Goal: Task Accomplishment & Management: Manage account settings

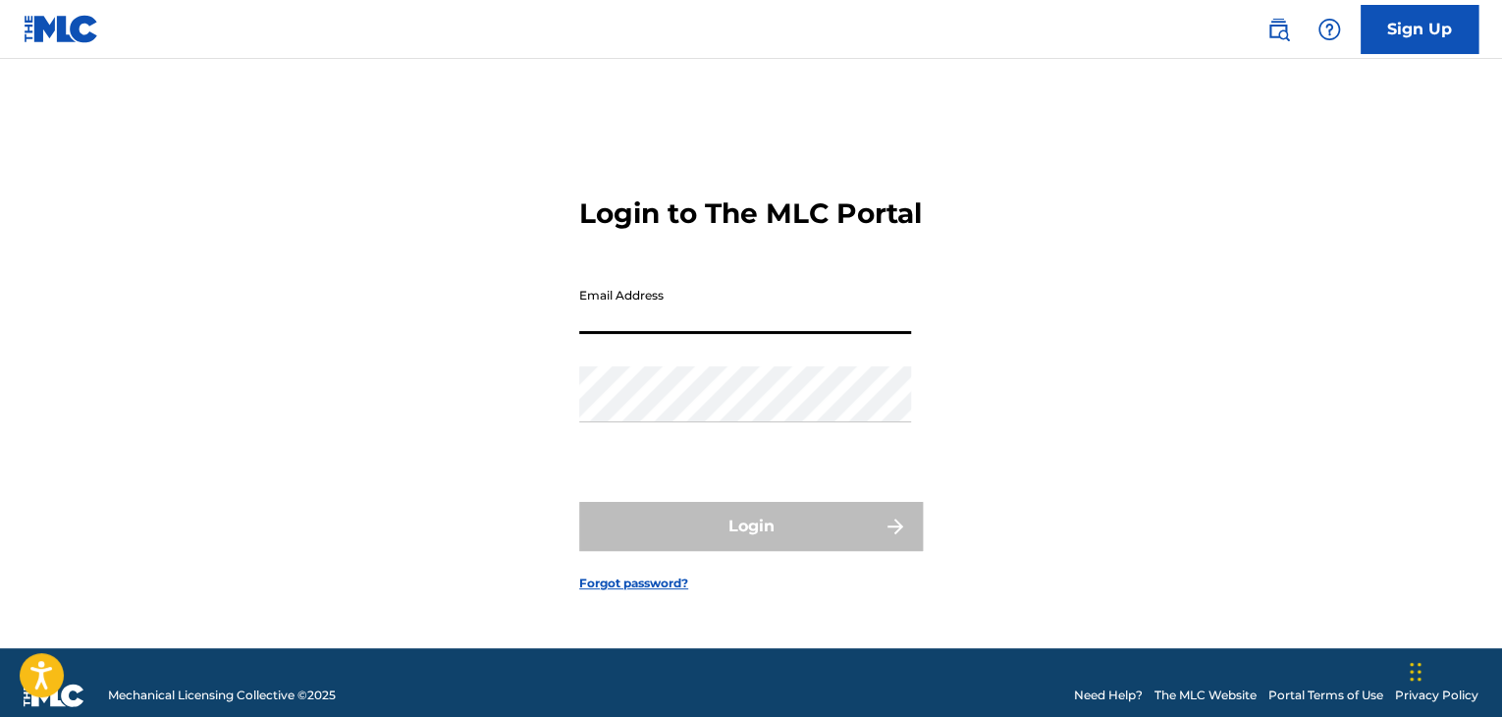
click at [652, 329] on input "Email Address" at bounding box center [745, 306] width 332 height 56
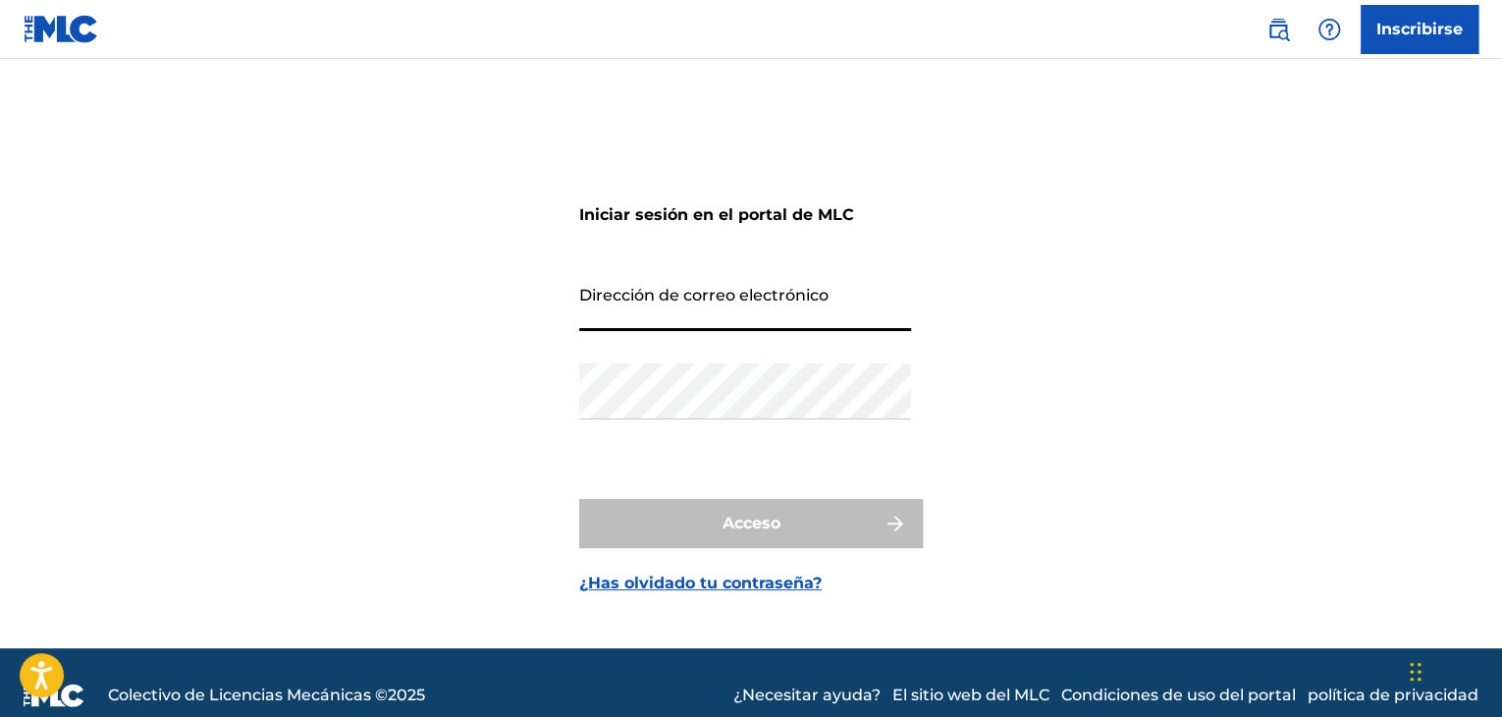
type input "Manager@areyanesmusic.com.co"
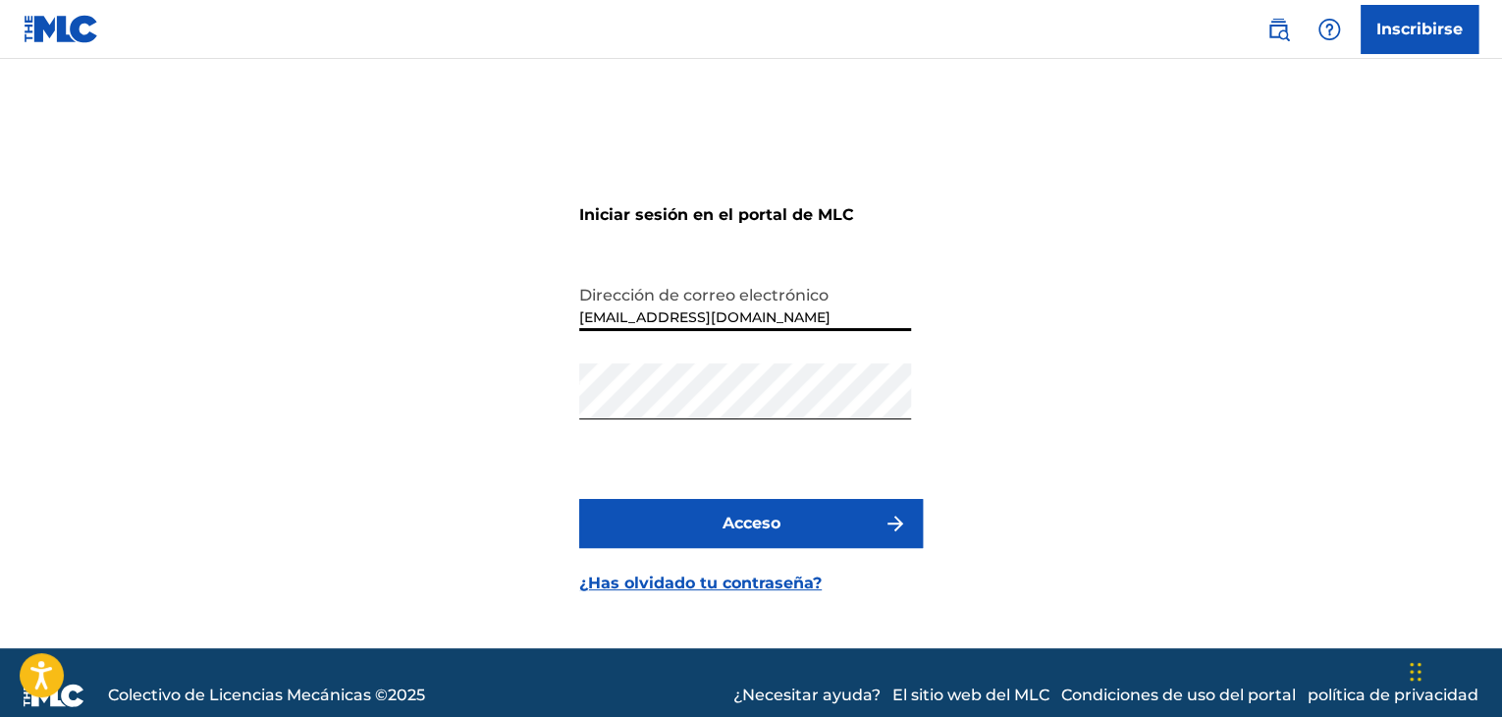
click at [741, 516] on font "Acceso" at bounding box center [752, 523] width 58 height 19
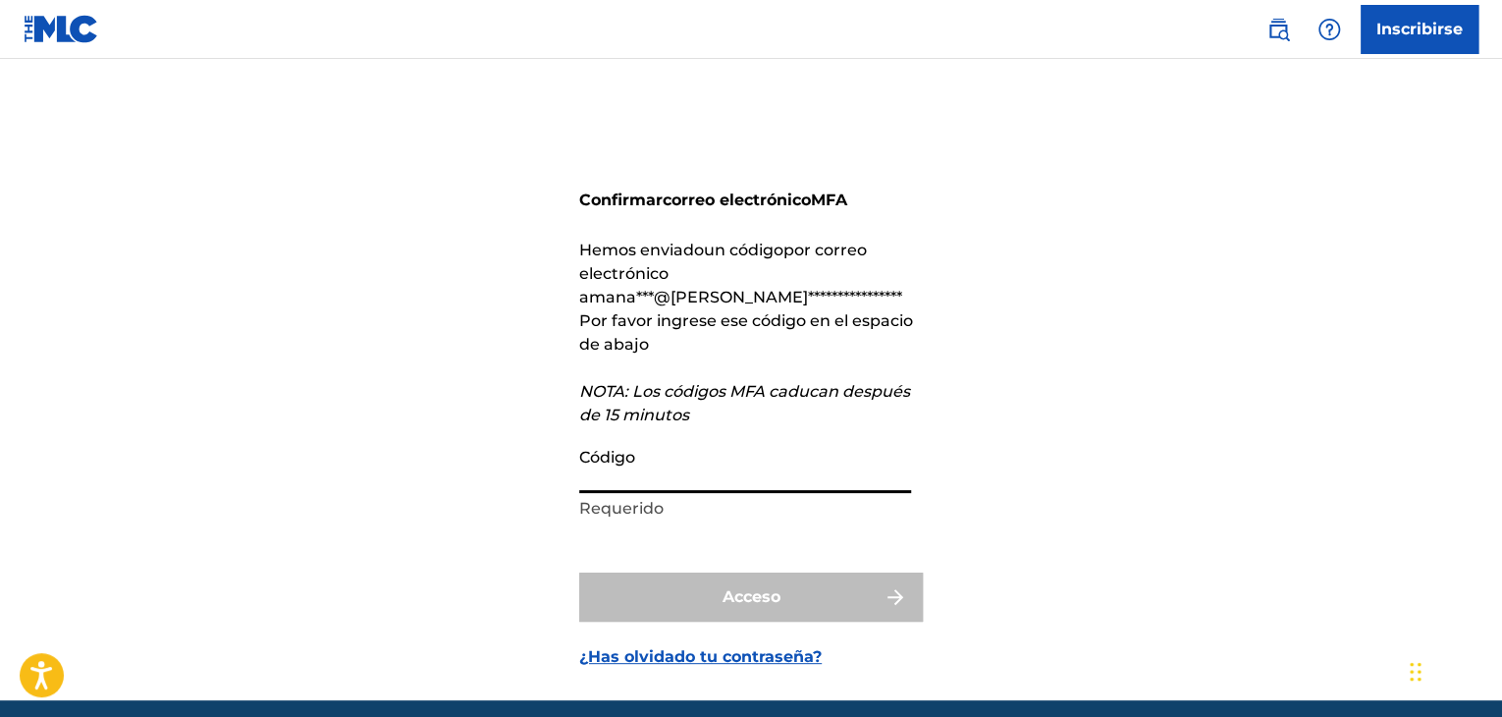
drag, startPoint x: 674, startPoint y: 455, endPoint x: 673, endPoint y: 443, distance: 11.8
click at [676, 452] on input "Código" at bounding box center [745, 465] width 332 height 56
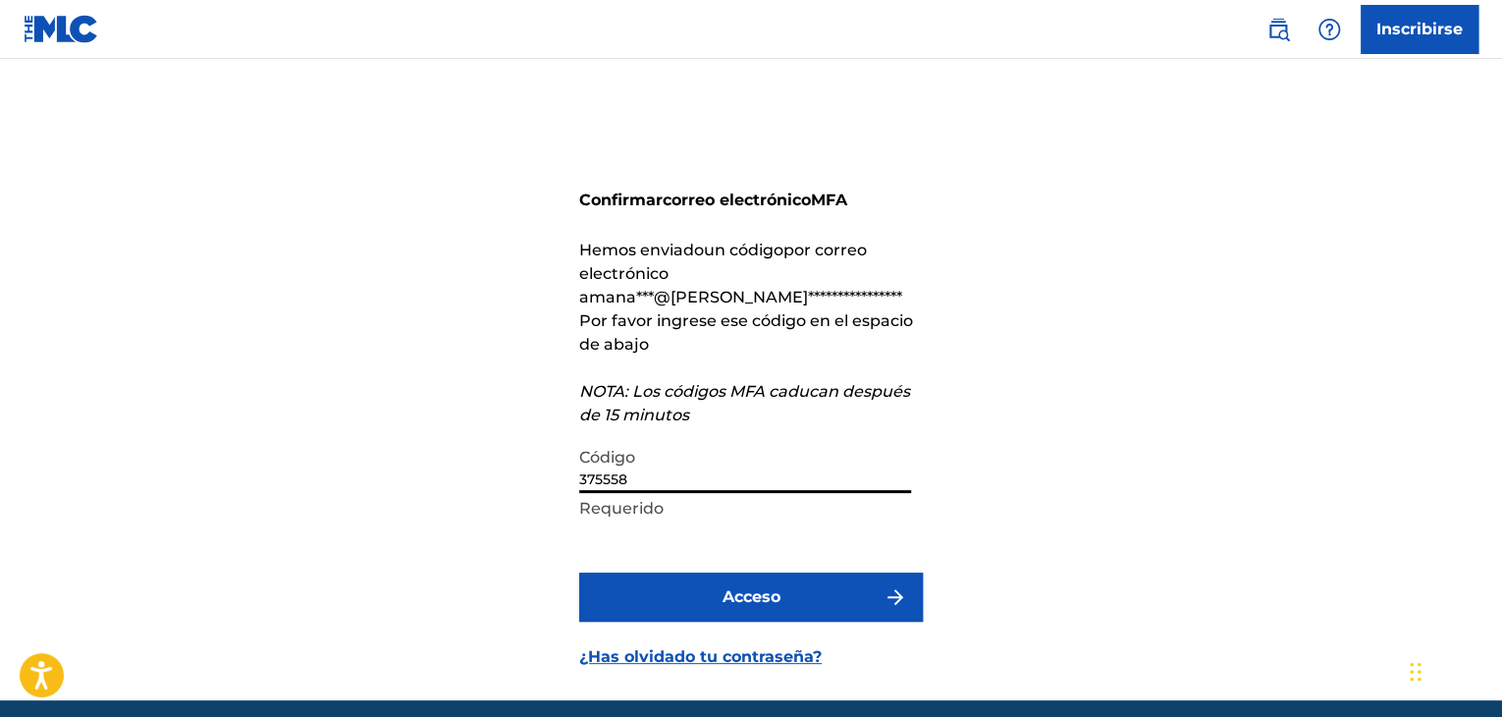
type input "375558"
click at [786, 572] on button "Acceso" at bounding box center [751, 596] width 344 height 49
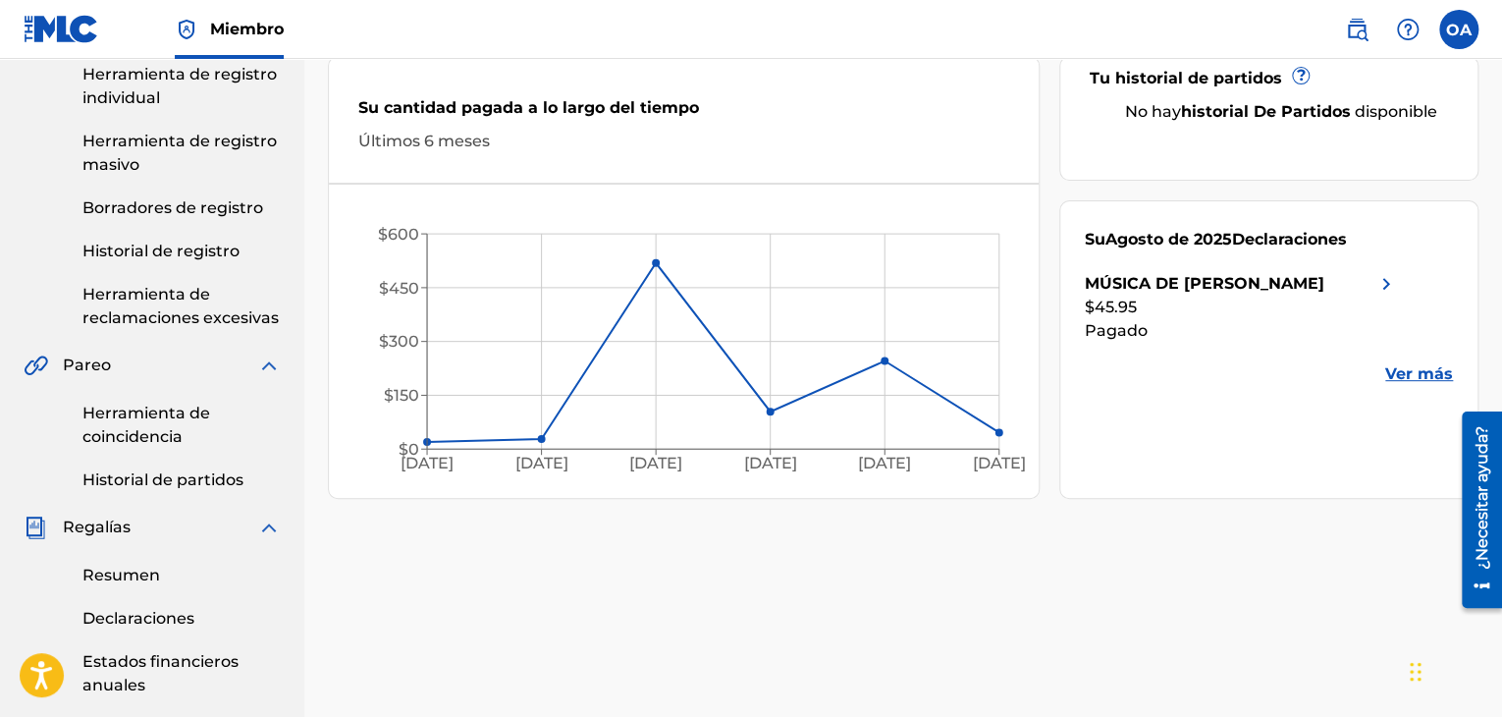
scroll to position [295, 0]
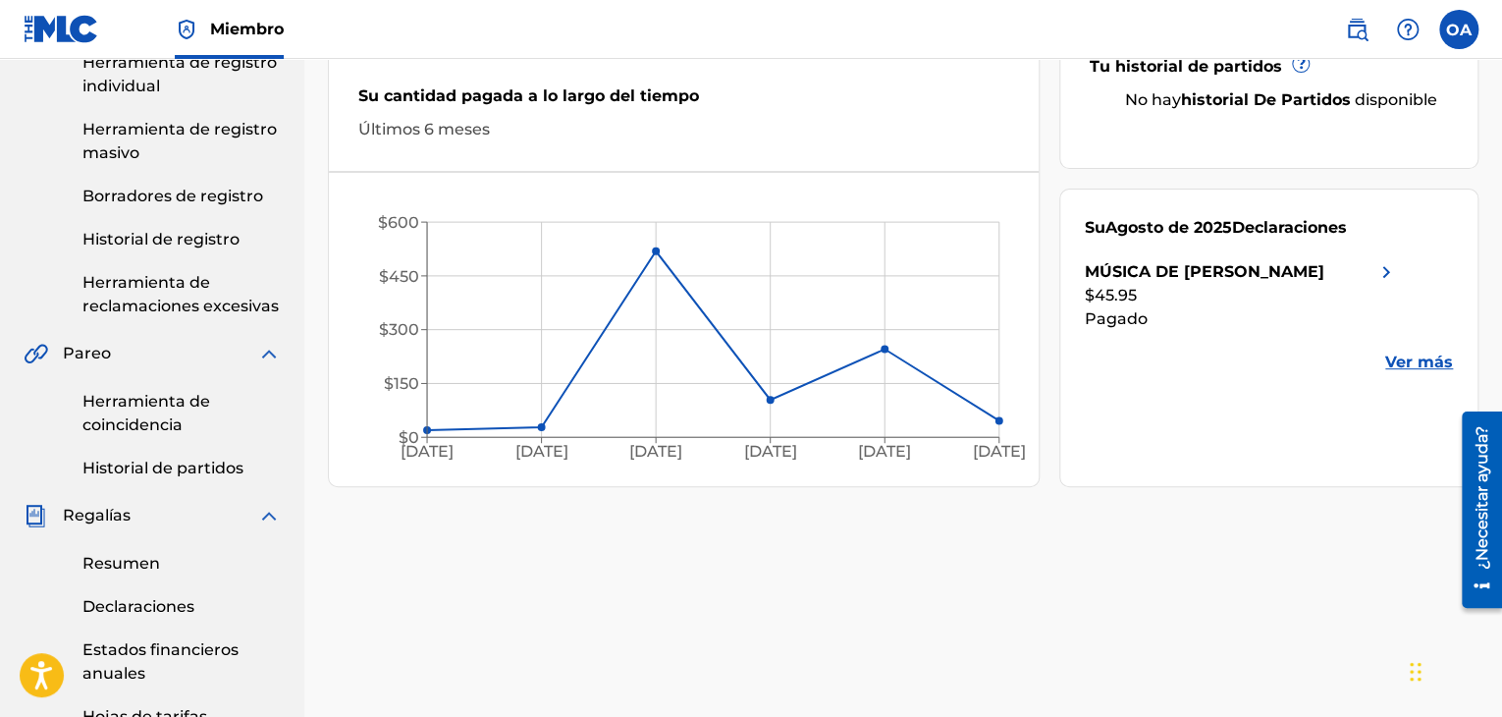
drag, startPoint x: 1379, startPoint y: 270, endPoint x: 1390, endPoint y: 299, distance: 31.7
click at [1381, 270] on img at bounding box center [1387, 272] width 24 height 24
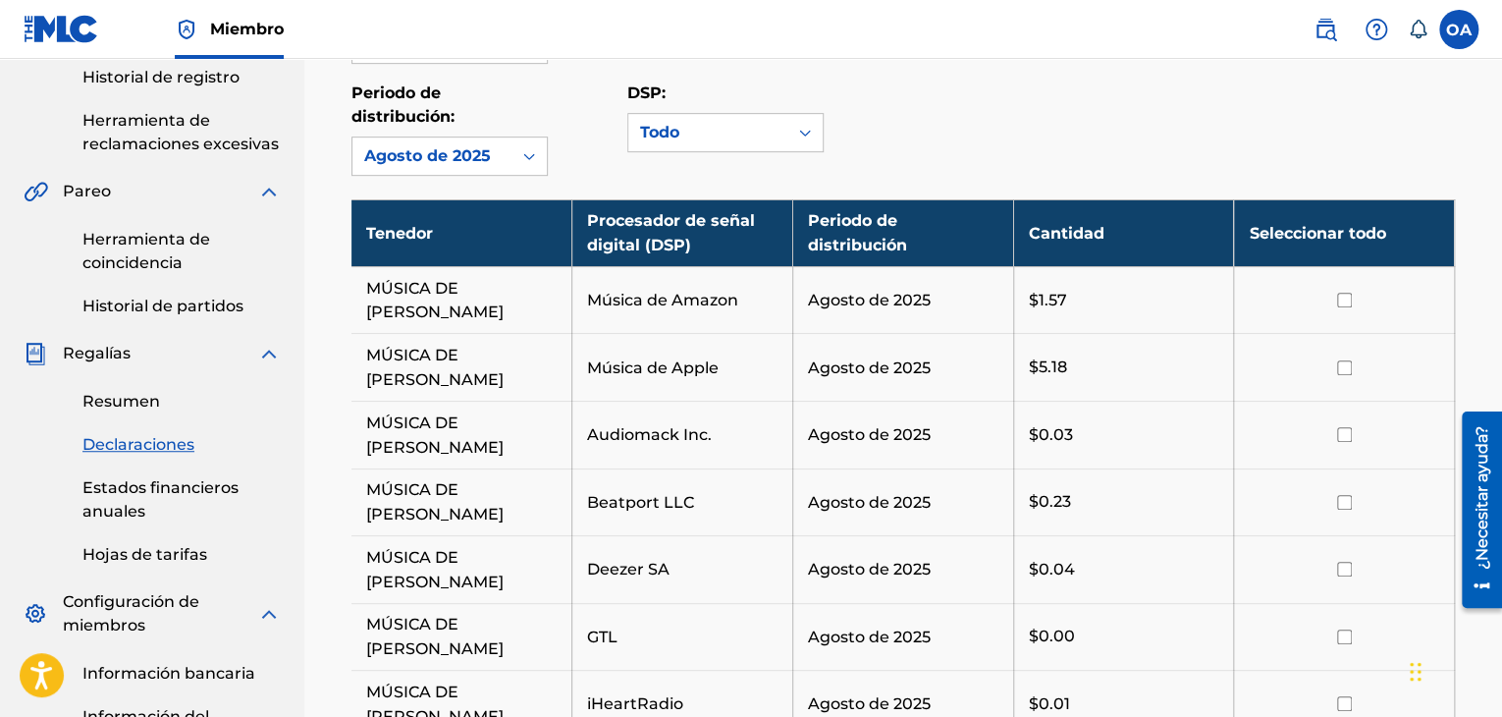
scroll to position [491, 0]
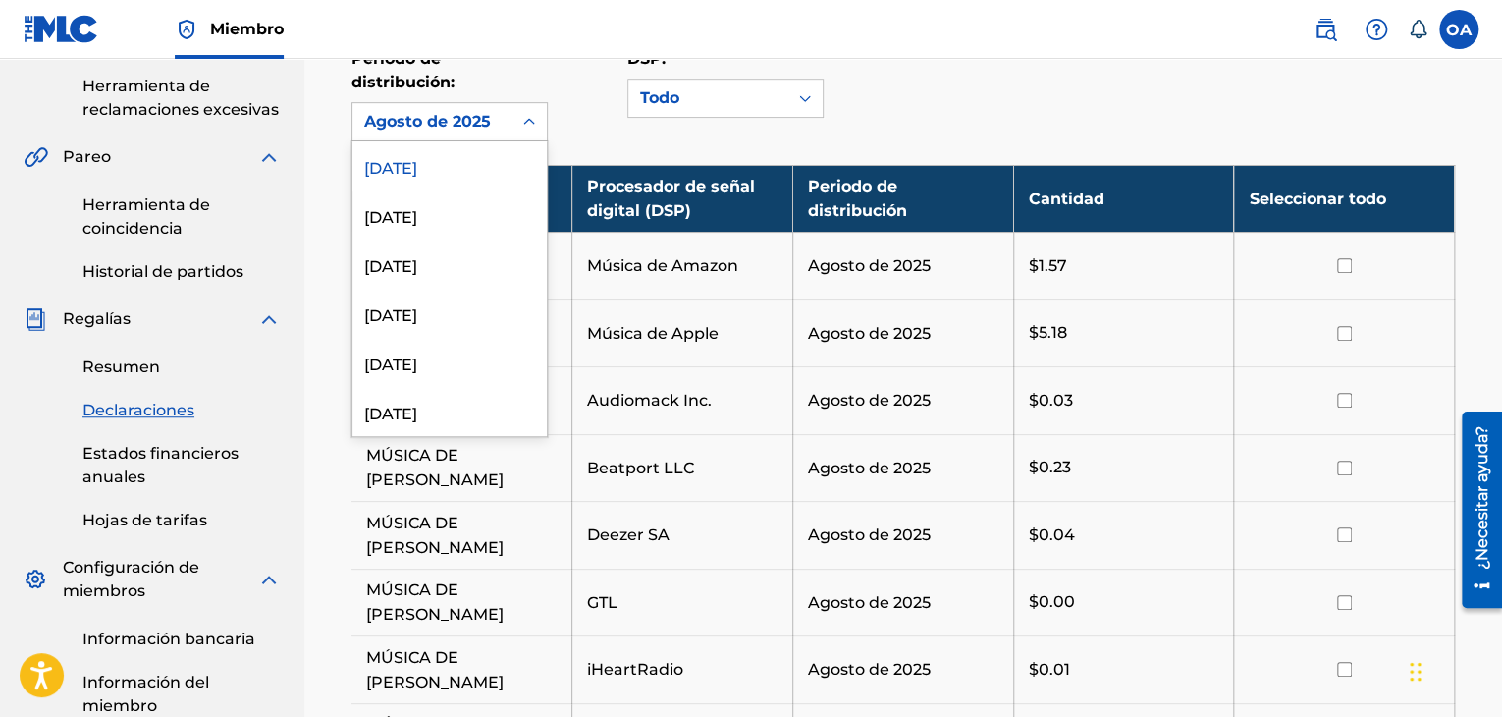
click at [527, 123] on icon at bounding box center [529, 122] width 20 height 20
click at [478, 198] on div "[DATE]" at bounding box center [450, 214] width 194 height 49
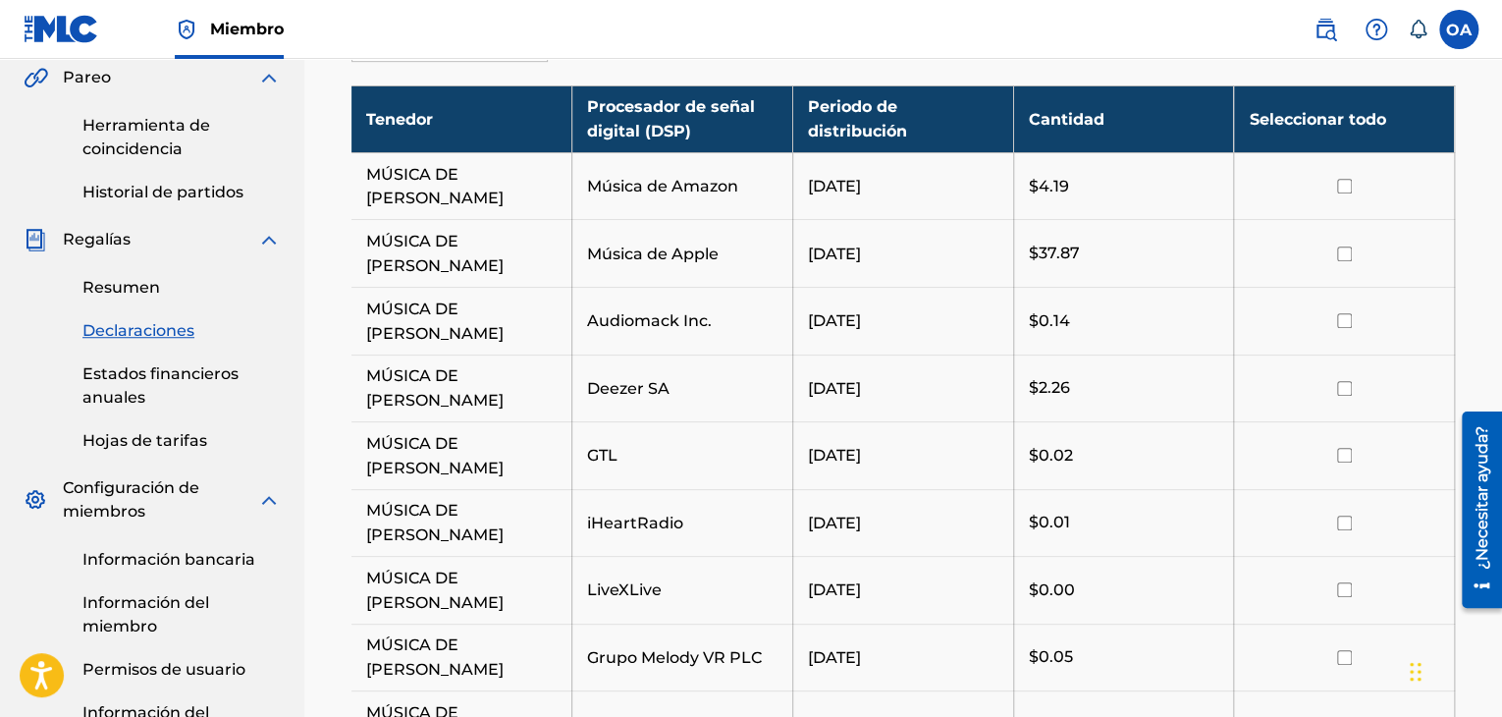
scroll to position [295, 0]
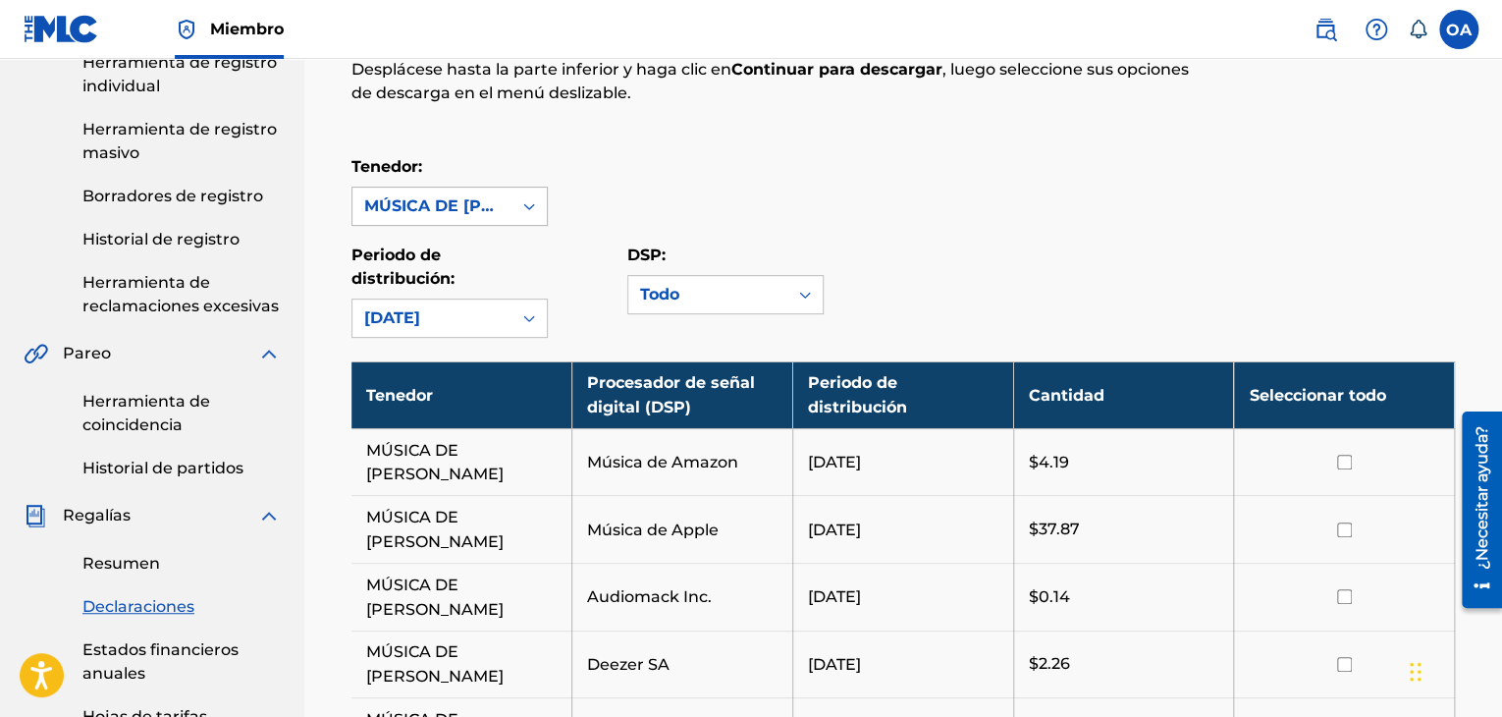
click at [512, 209] on div at bounding box center [529, 206] width 35 height 37
click at [572, 312] on div "Periodo de distribución: [DATE]" at bounding box center [490, 291] width 276 height 94
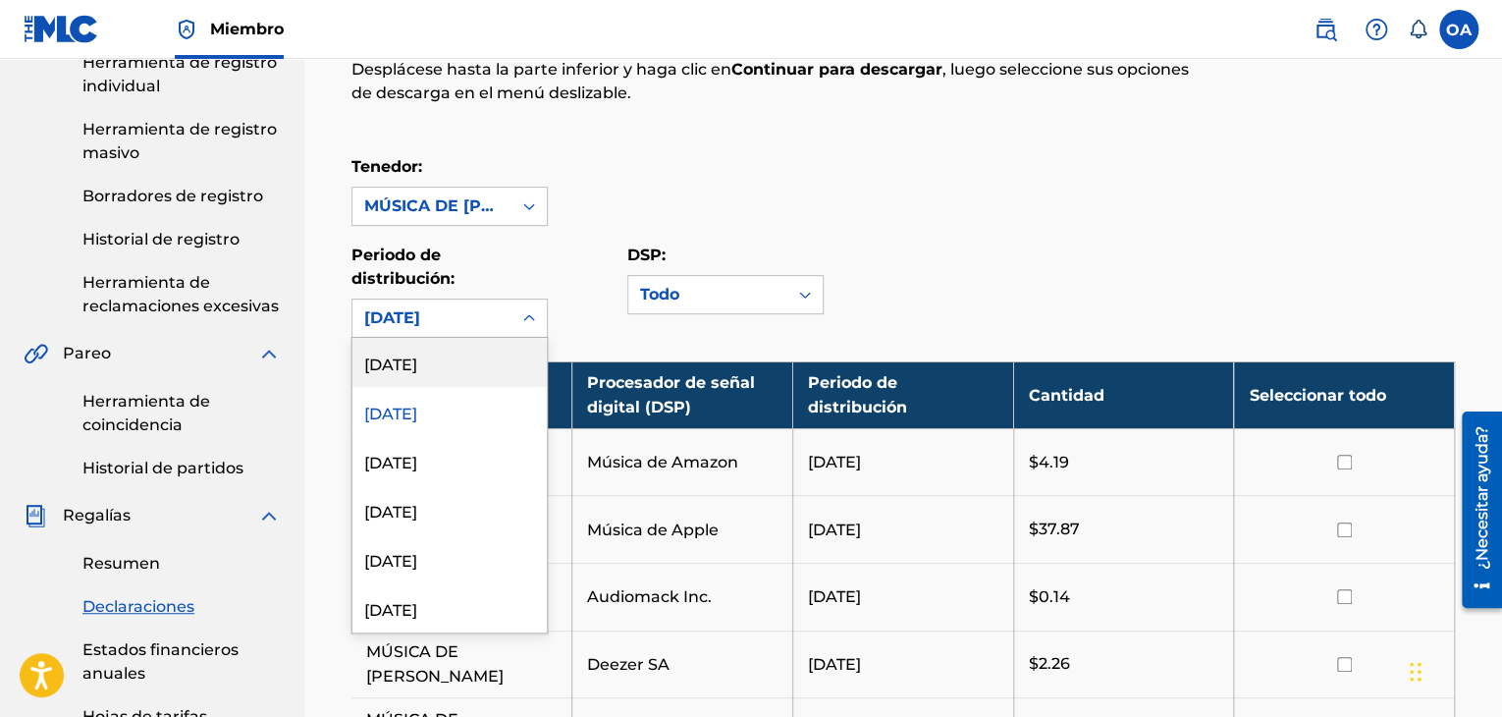
click at [535, 319] on icon at bounding box center [529, 318] width 20 height 20
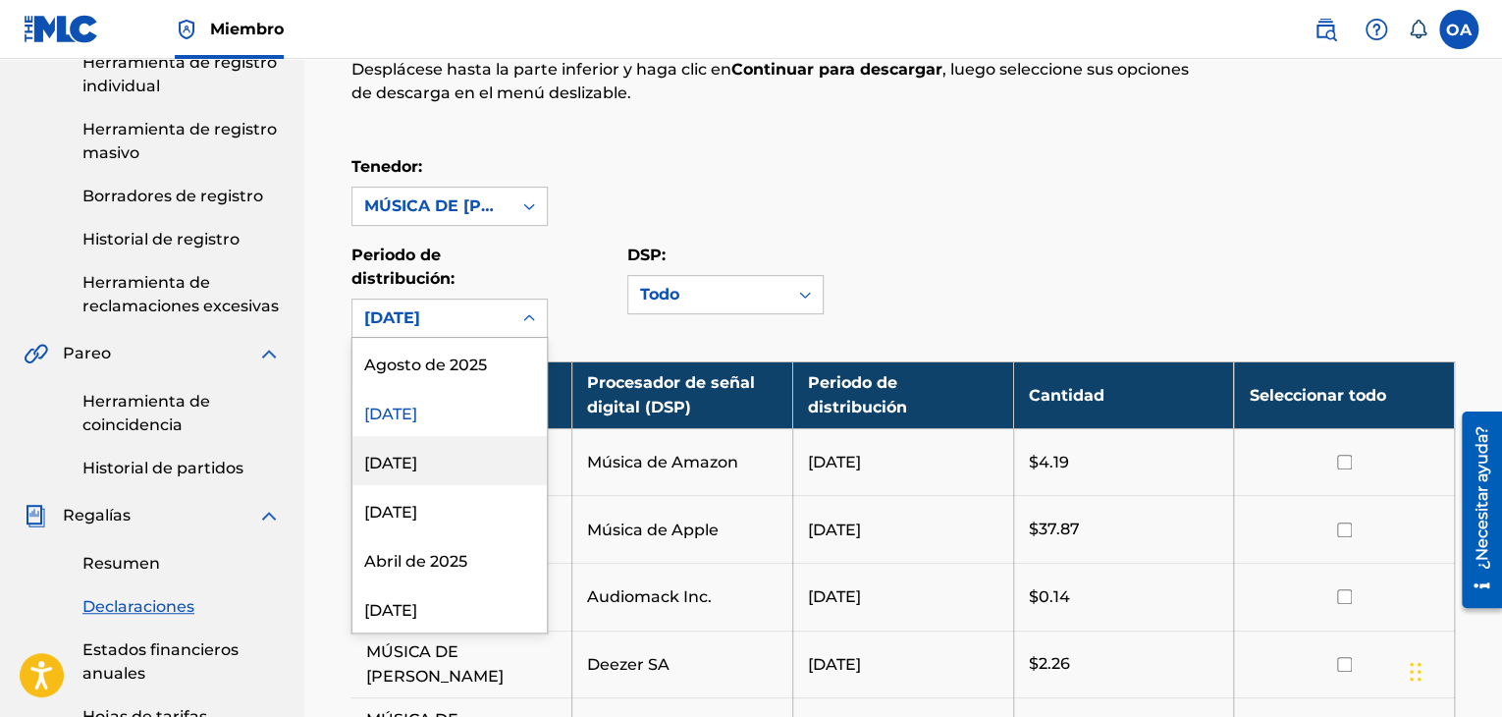
click at [417, 464] on font "[DATE]" at bounding box center [390, 463] width 53 height 19
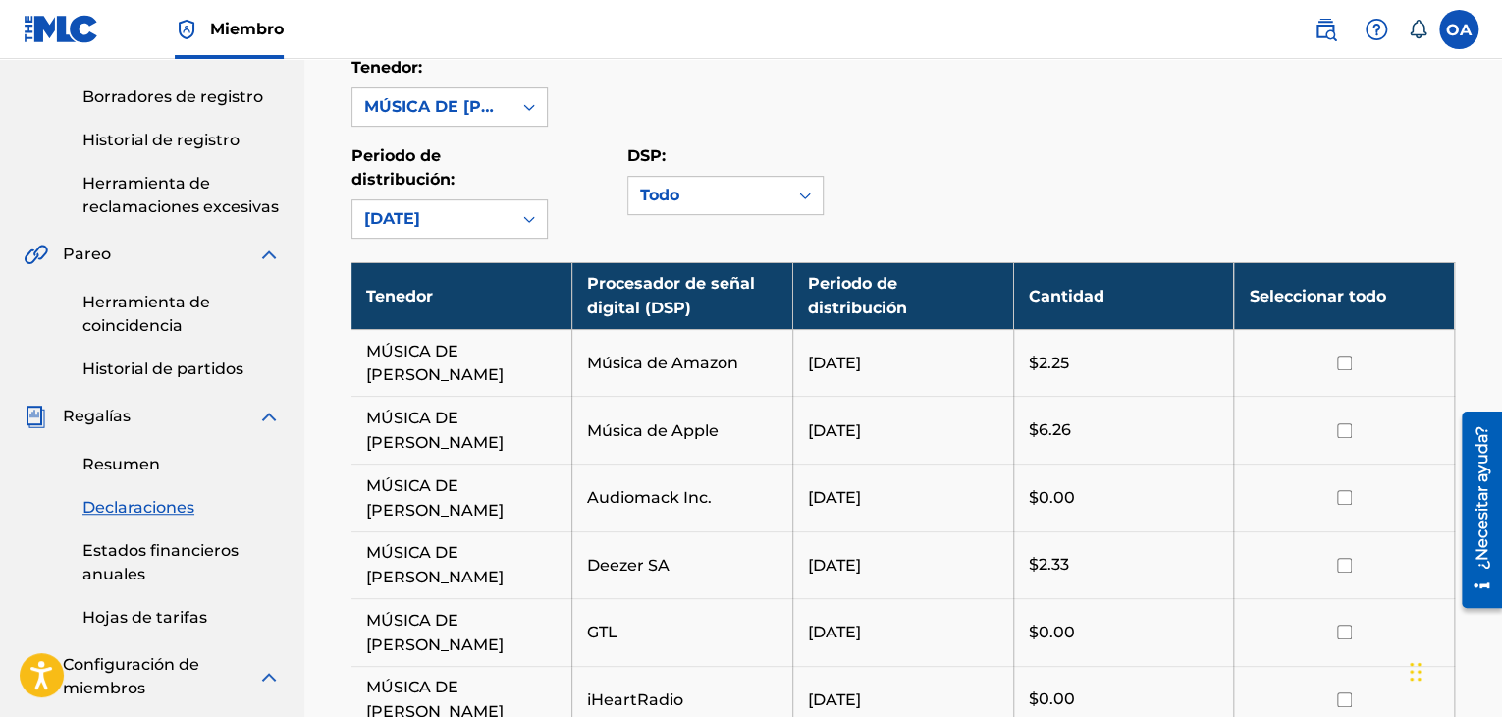
scroll to position [393, 0]
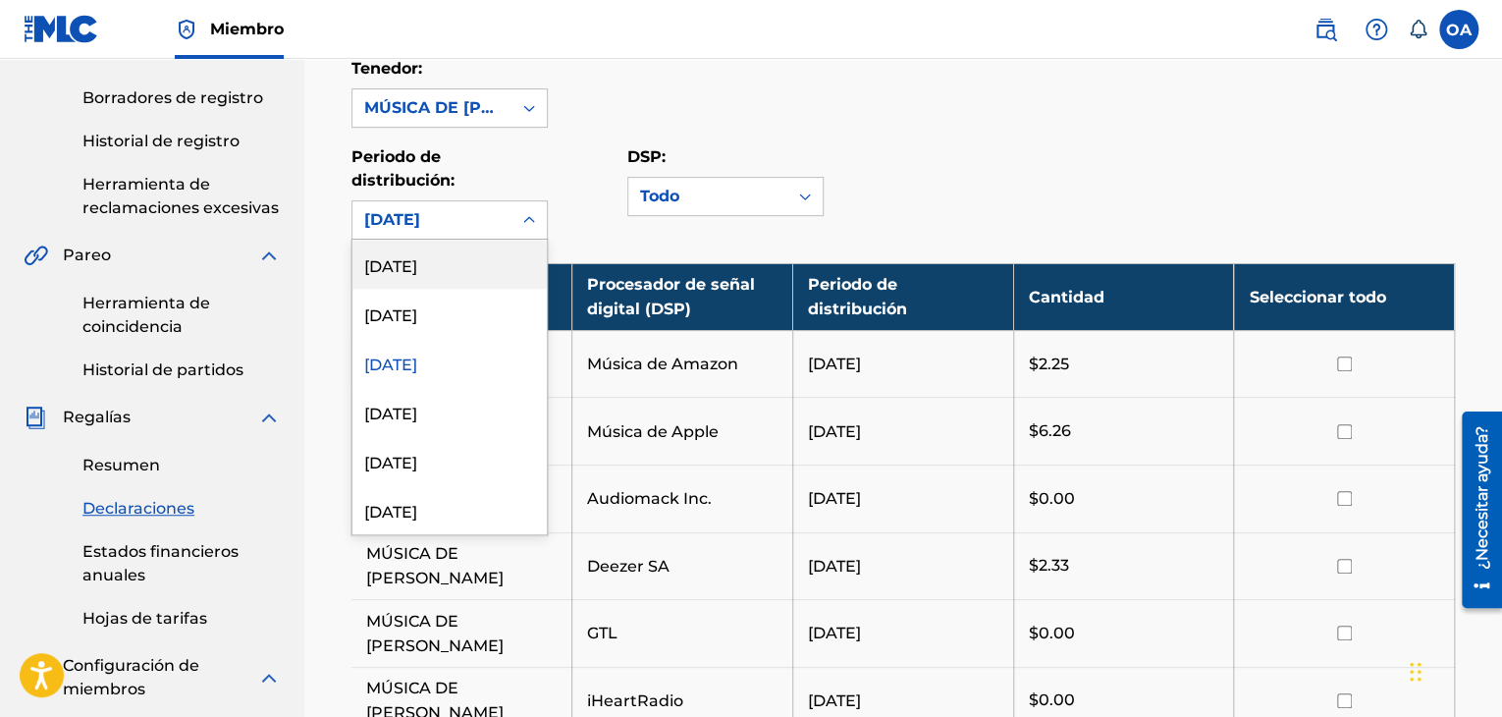
click at [526, 212] on icon at bounding box center [529, 220] width 20 height 20
click at [417, 411] on font "[DATE]" at bounding box center [390, 414] width 53 height 19
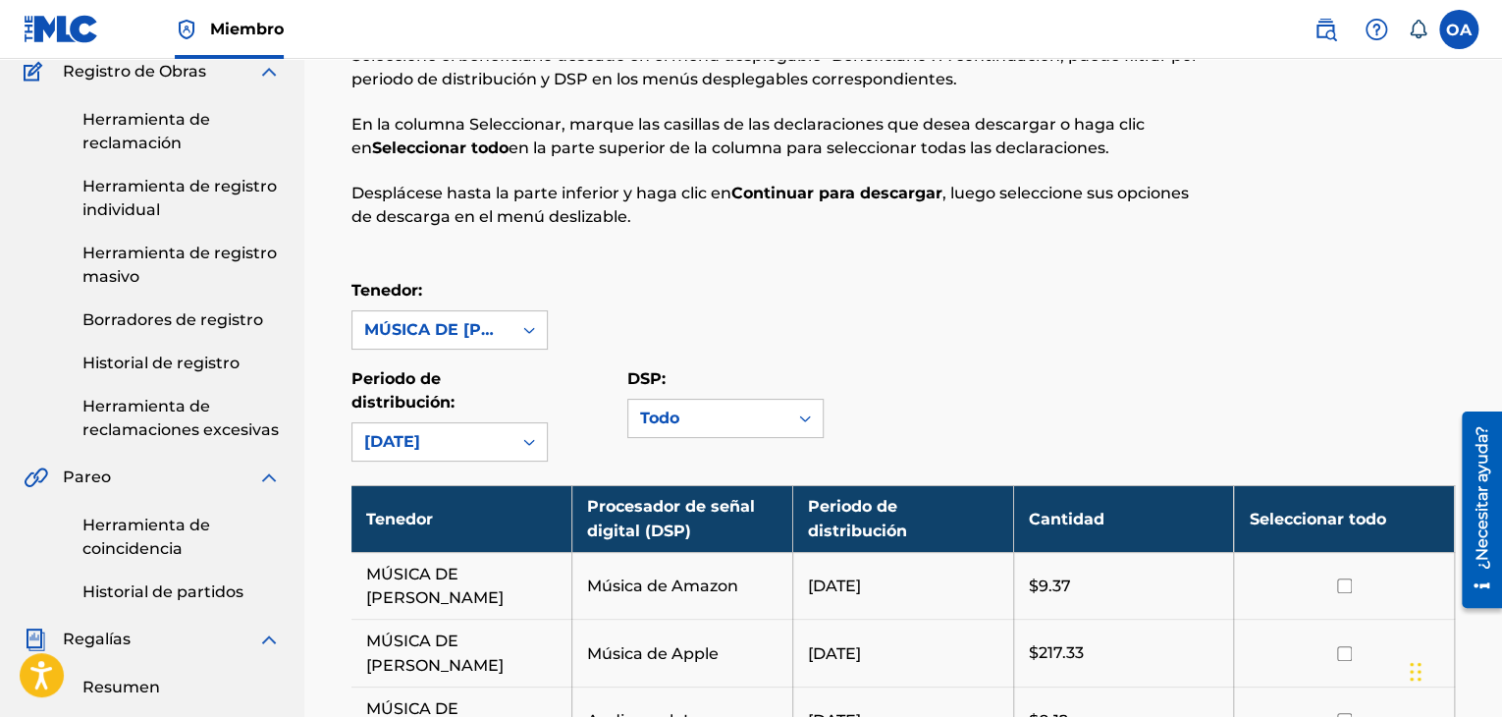
scroll to position [0, 0]
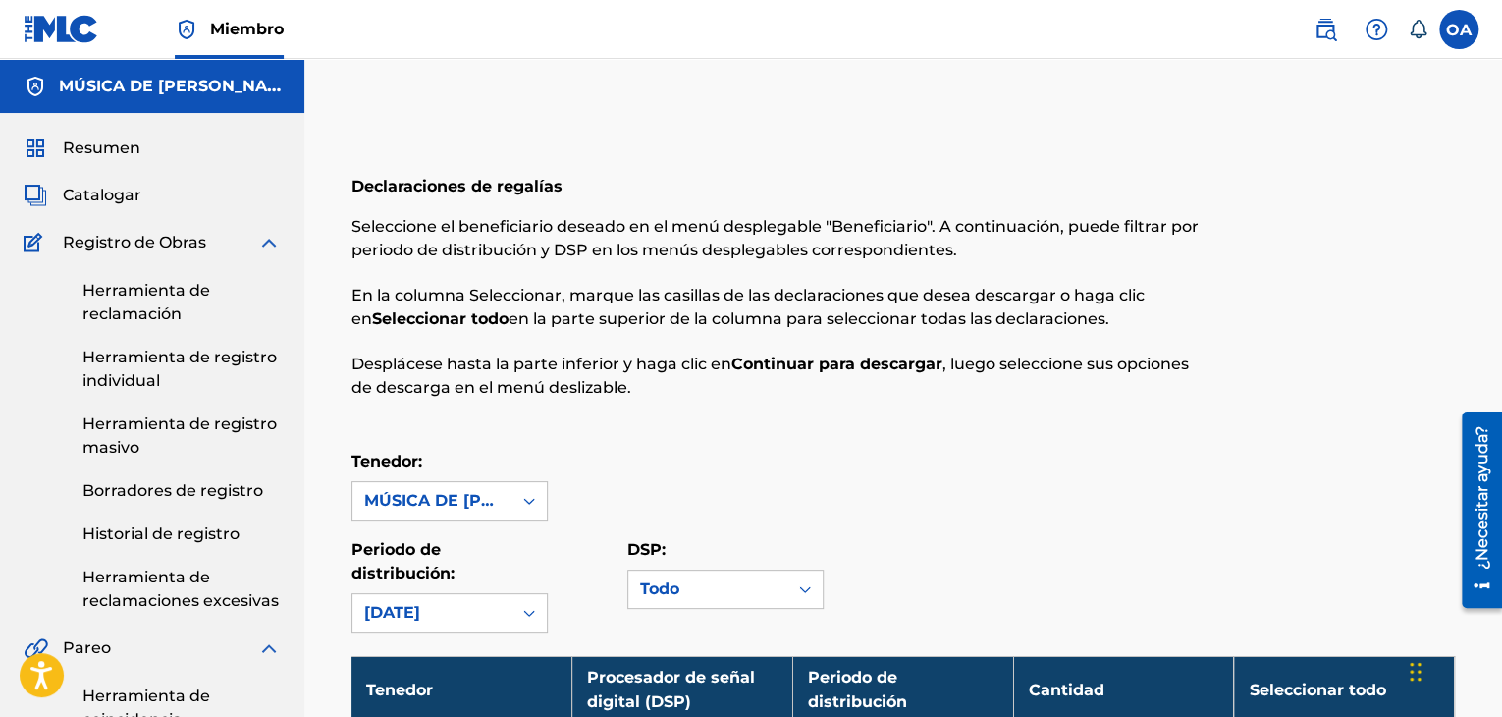
click at [120, 201] on font "Catalogar" at bounding box center [102, 195] width 79 height 19
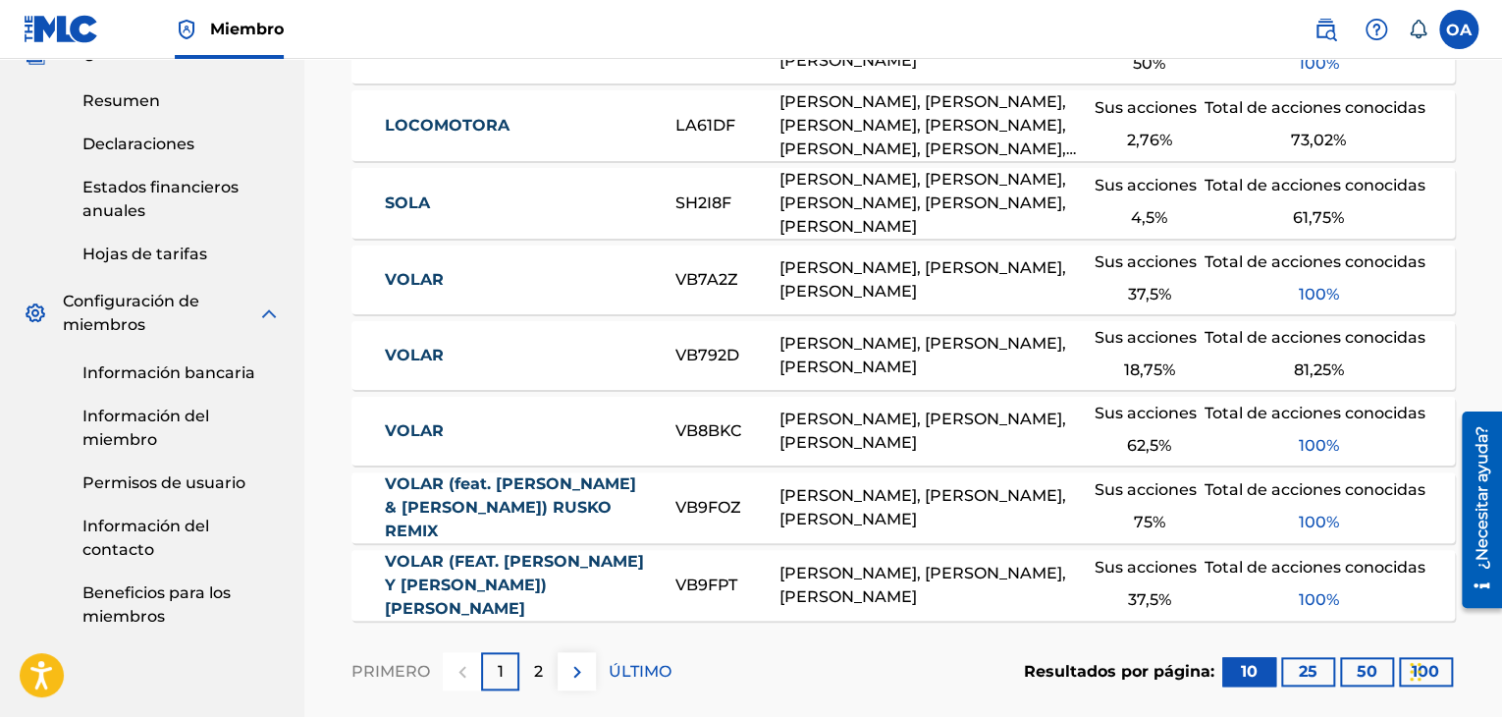
scroll to position [786, 0]
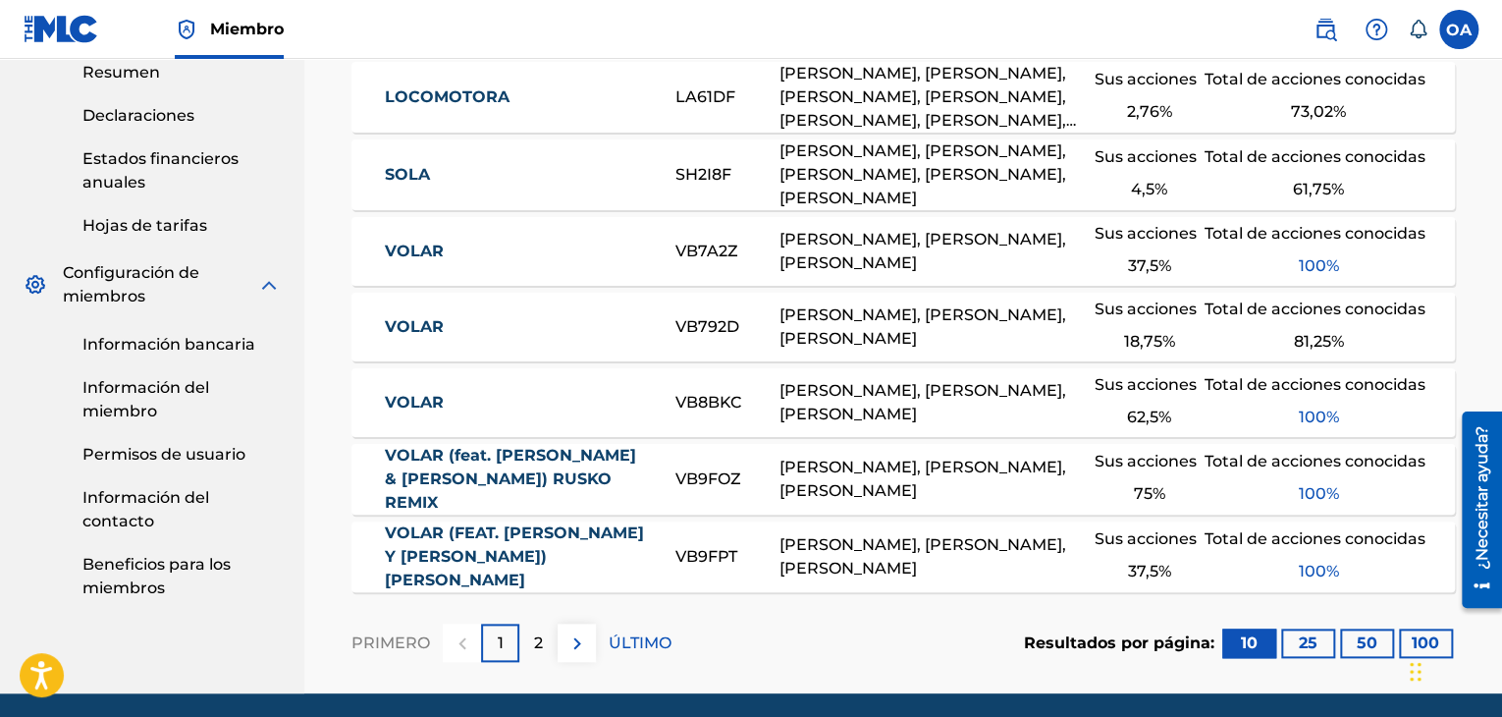
click at [525, 653] on div "2" at bounding box center [538, 643] width 38 height 38
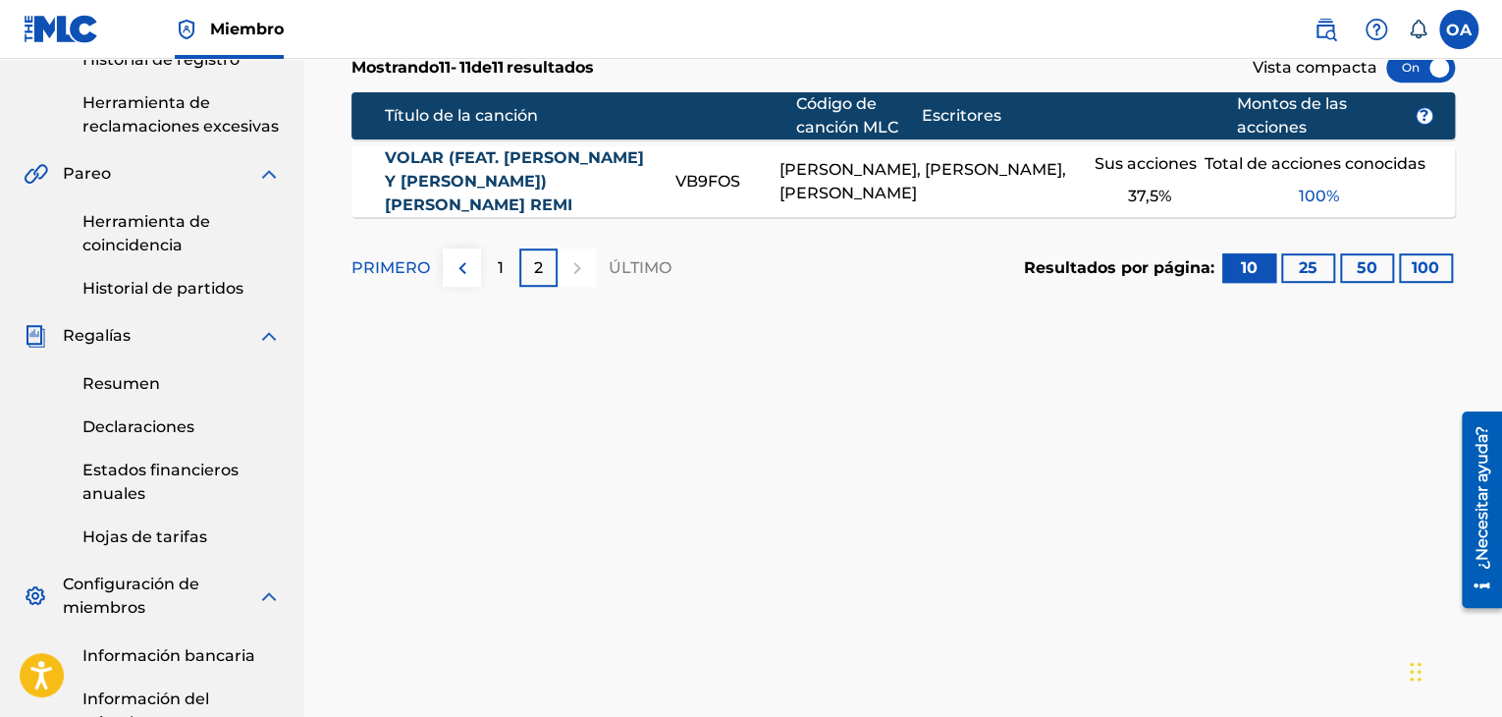
scroll to position [491, 0]
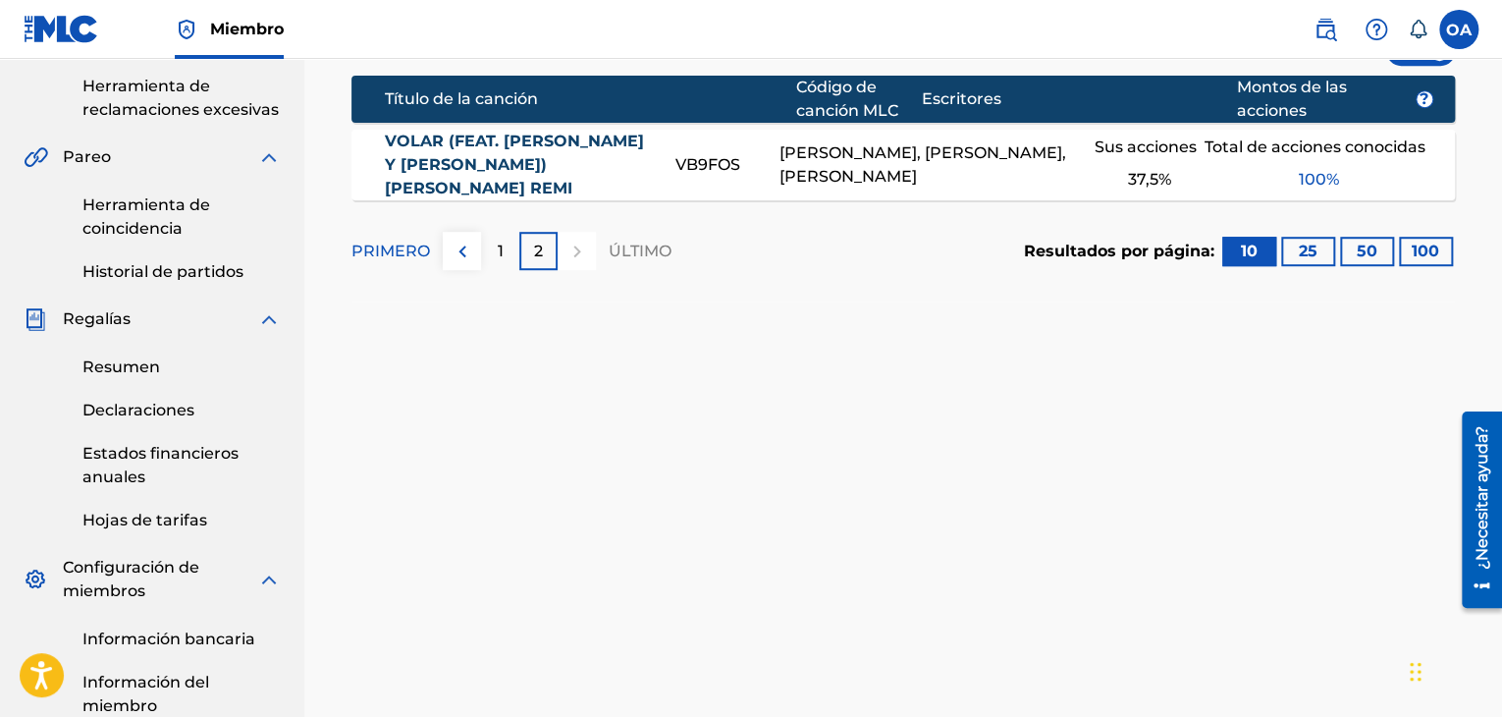
click at [271, 326] on img at bounding box center [269, 319] width 24 height 24
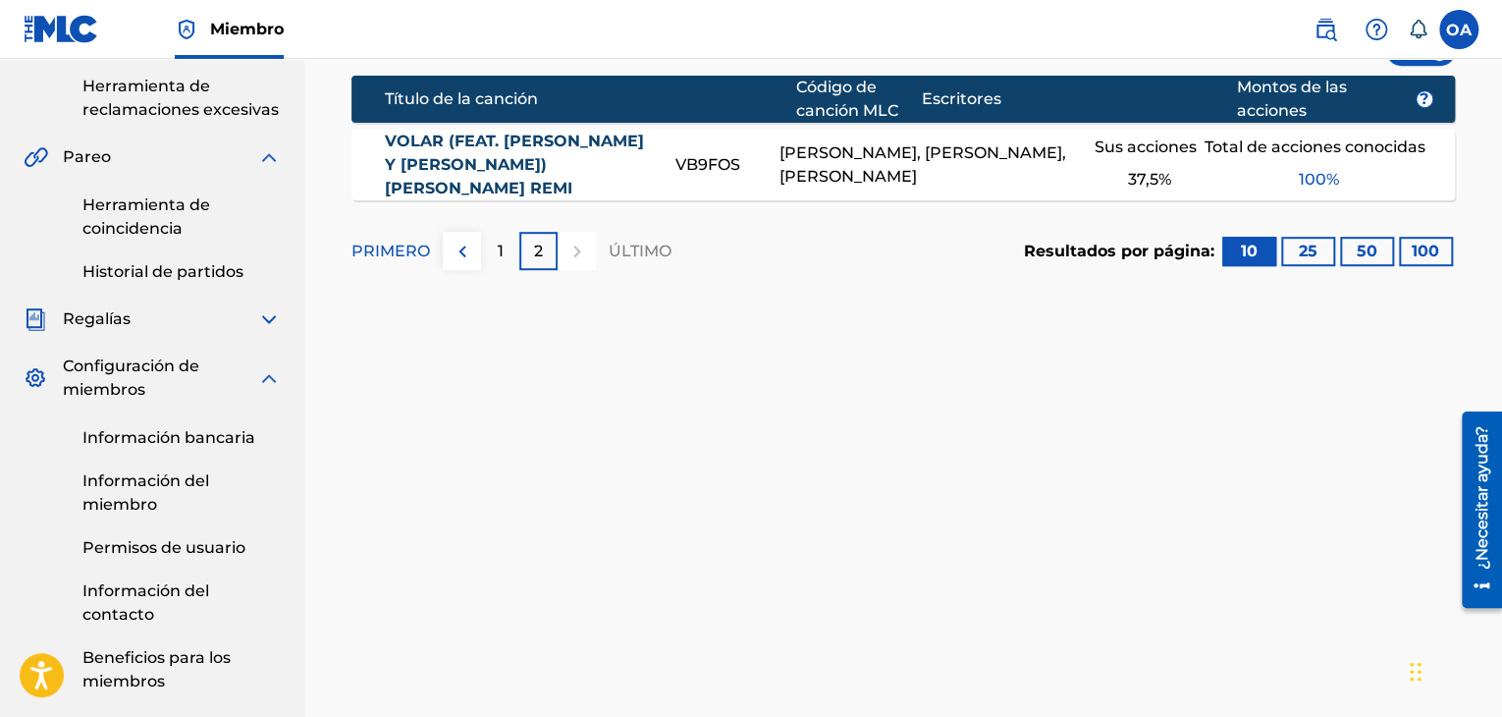
click at [263, 374] on img at bounding box center [269, 378] width 24 height 24
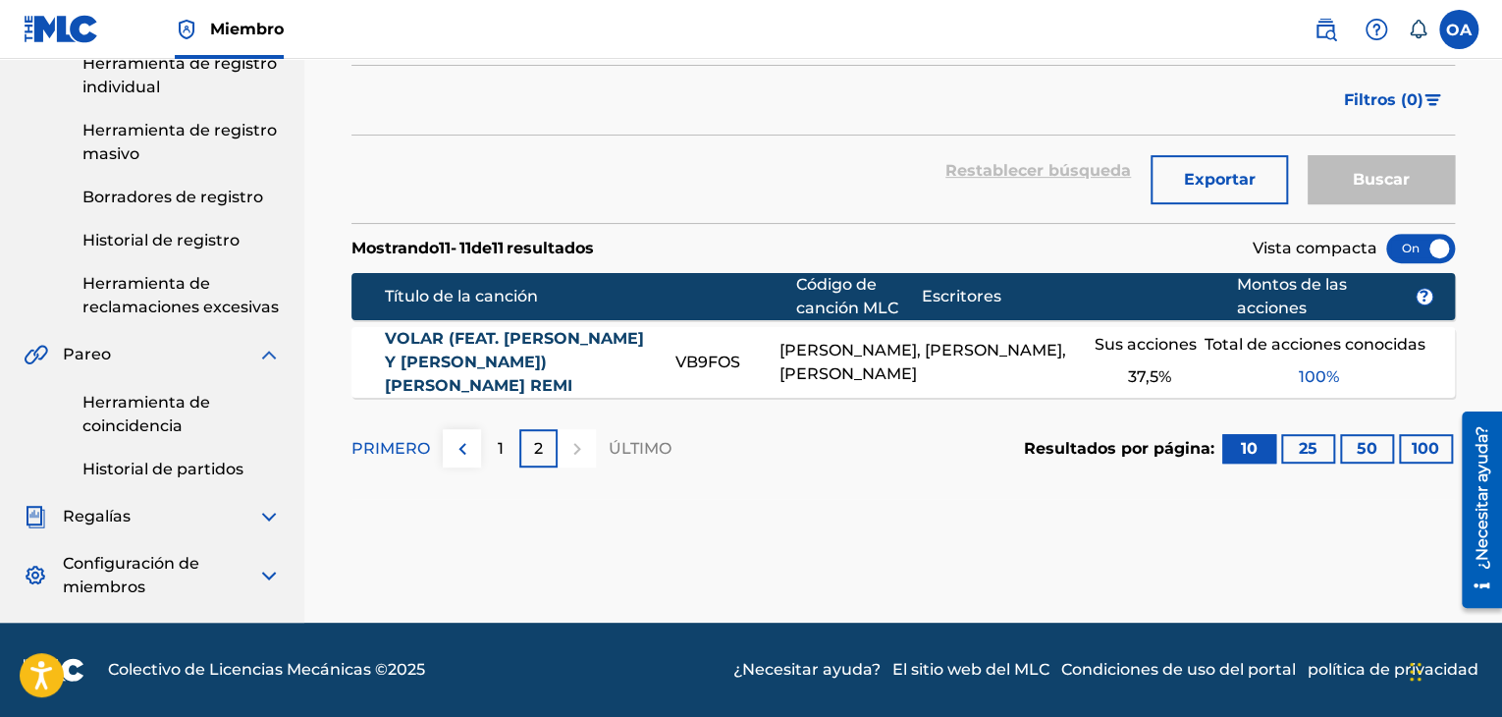
scroll to position [294, 0]
click at [233, 355] on div "Pareo" at bounding box center [152, 355] width 257 height 24
click at [264, 354] on img at bounding box center [269, 355] width 24 height 24
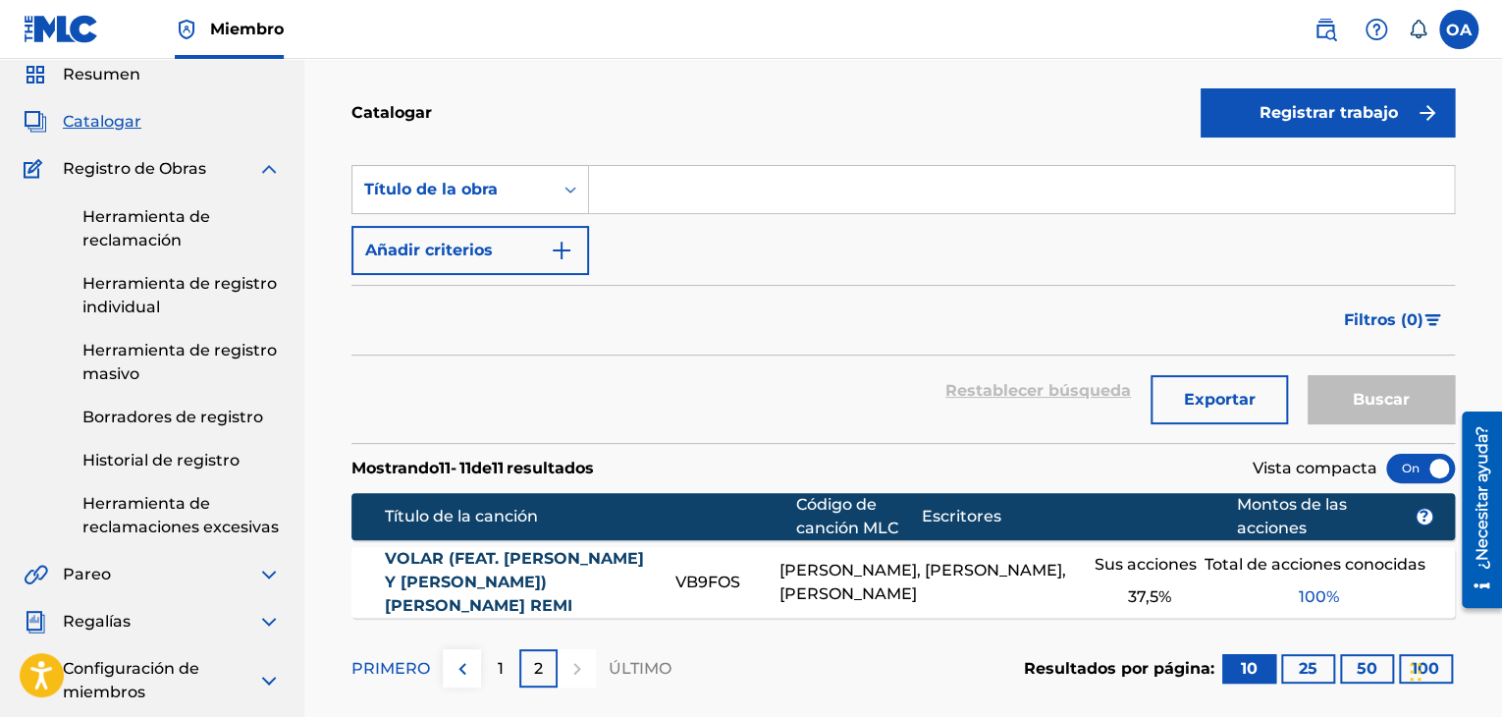
scroll to position [0, 0]
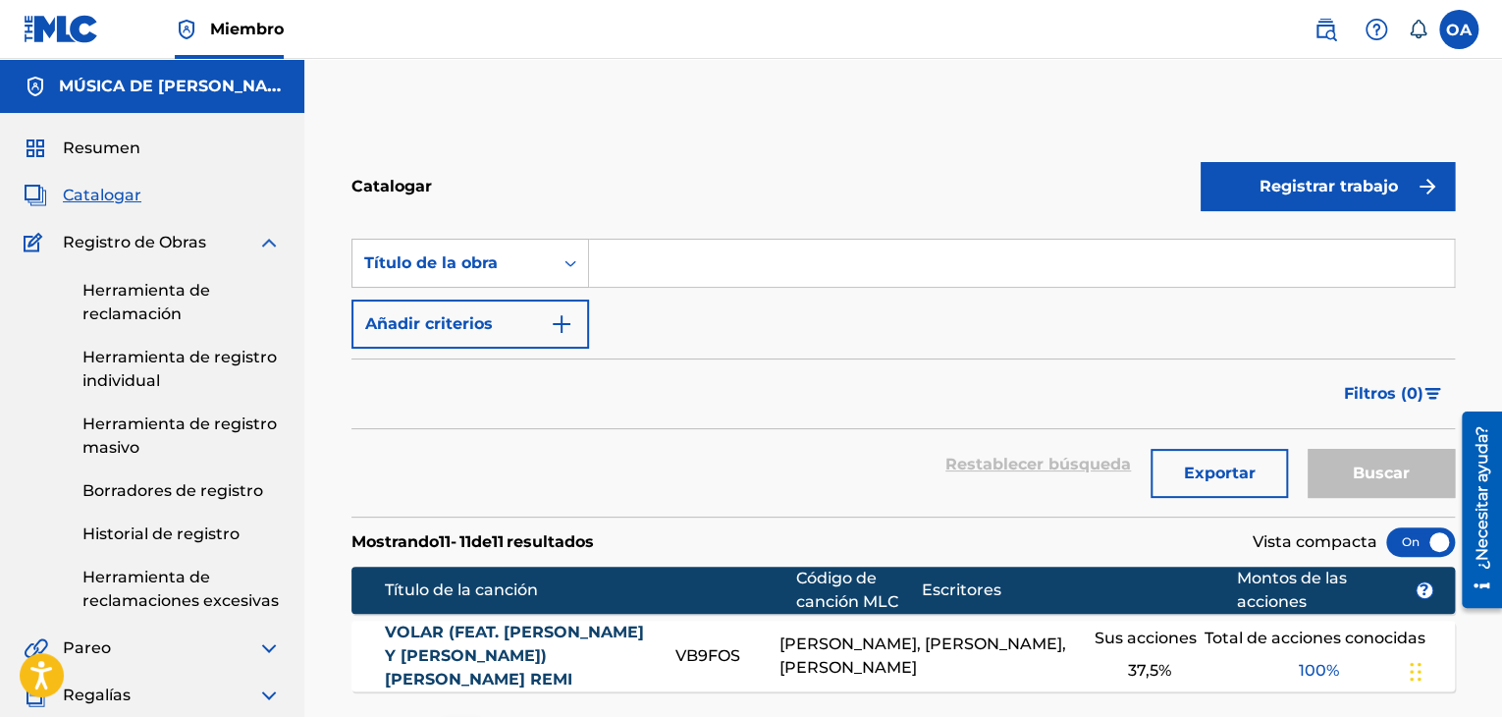
click at [273, 241] on img at bounding box center [269, 243] width 24 height 24
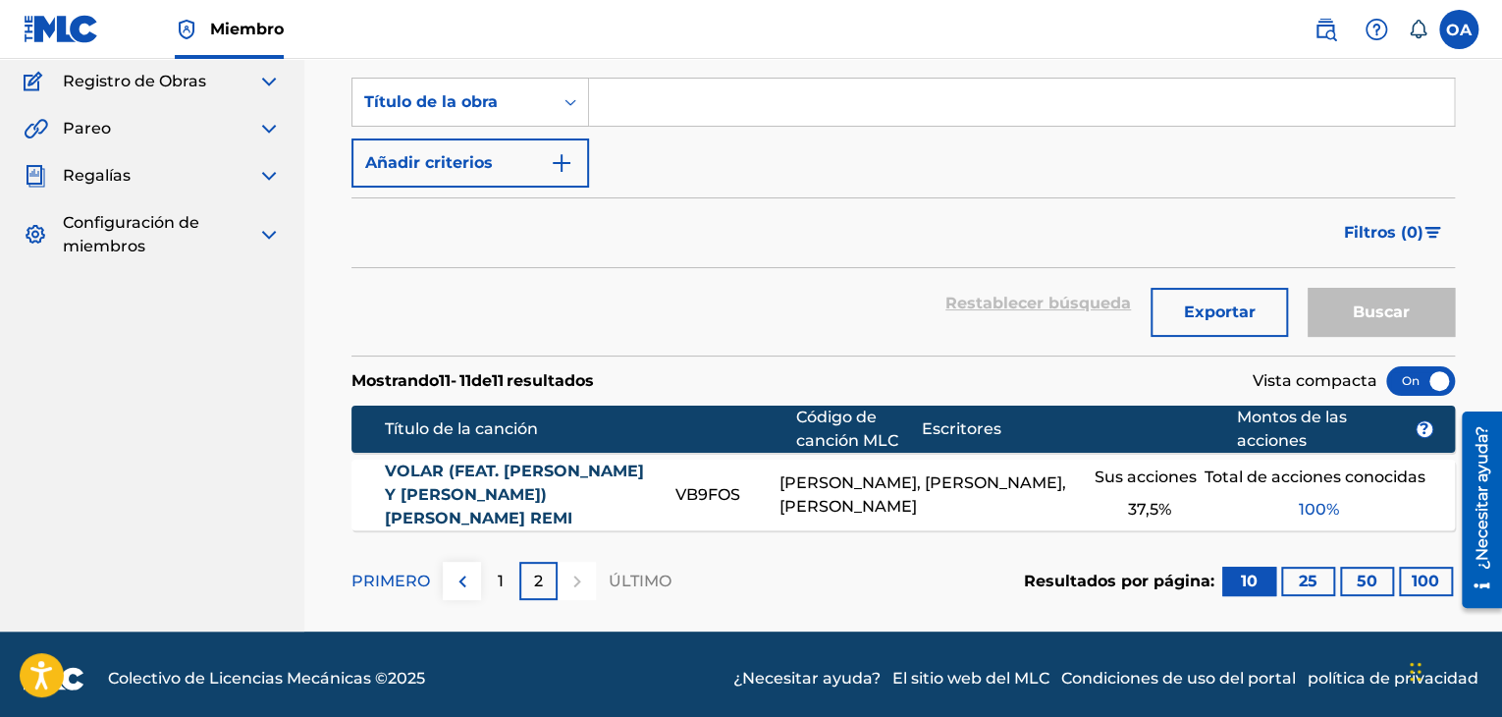
scroll to position [169, 0]
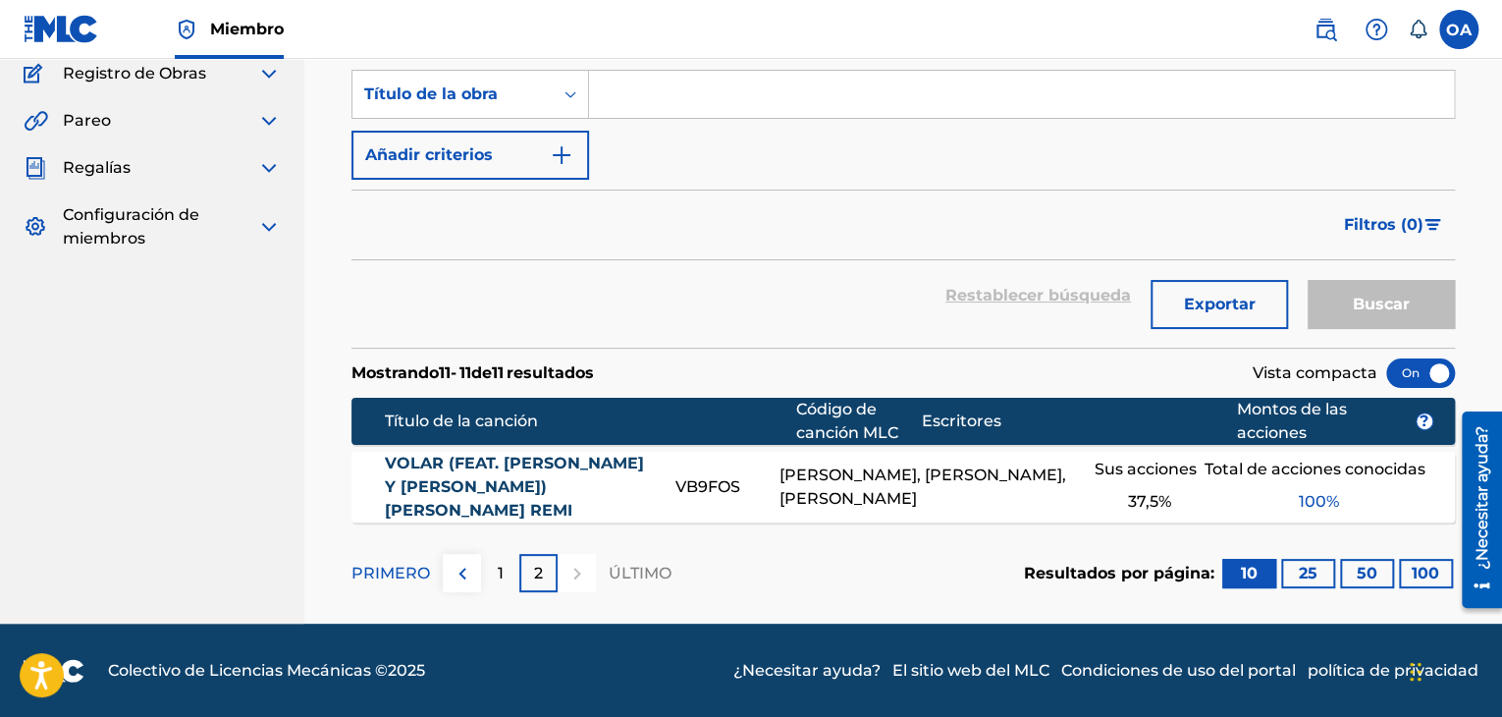
click at [499, 567] on font "1" at bounding box center [501, 573] width 6 height 19
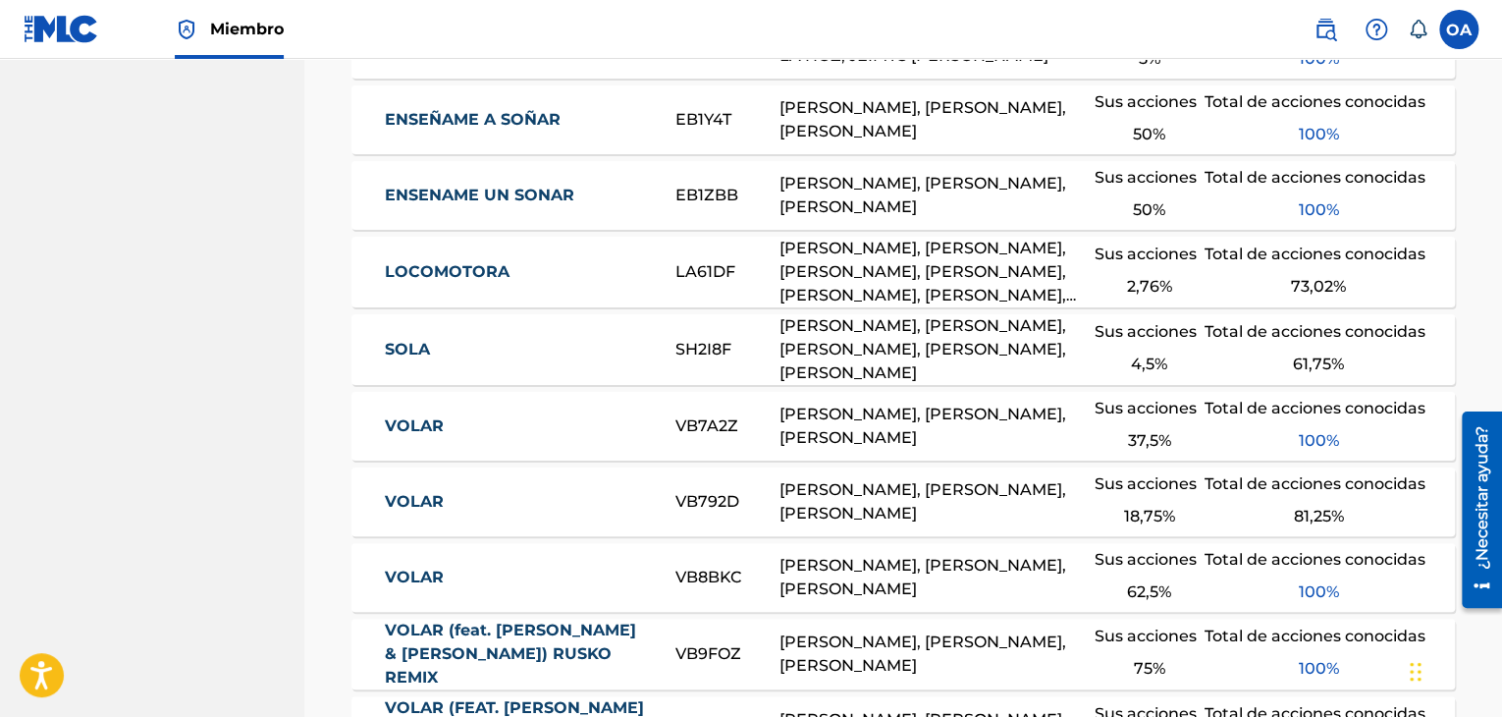
scroll to position [372, 0]
